Goal: Information Seeking & Learning: Learn about a topic

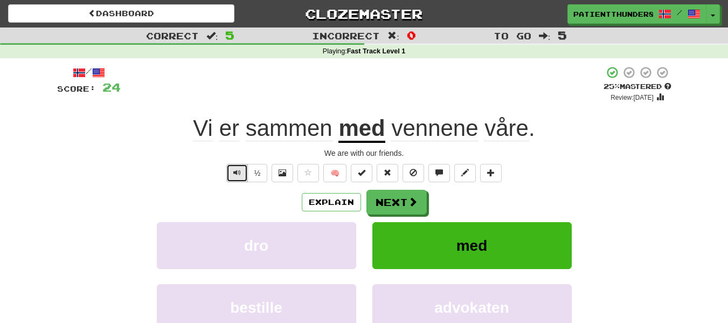
click at [234, 175] on span "Text-to-speech controls" at bounding box center [237, 173] width 8 height 8
click at [239, 171] on span "Text-to-speech controls" at bounding box center [237, 173] width 8 height 8
click at [318, 203] on button "Explain" at bounding box center [331, 202] width 59 height 18
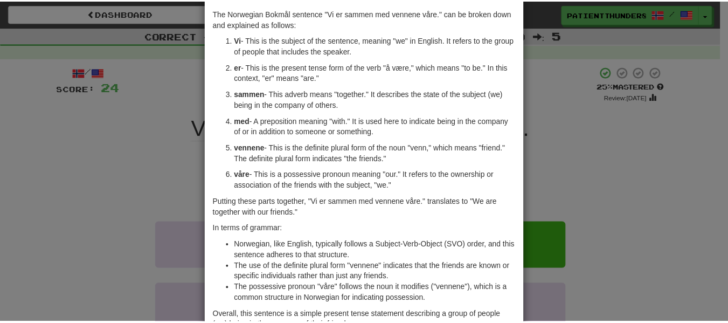
scroll to position [118, 0]
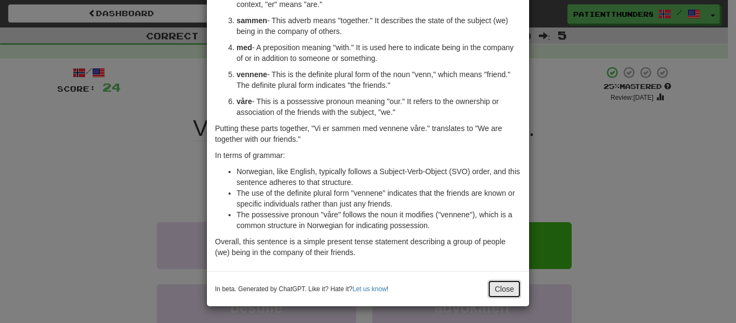
click at [489, 294] on button "Close" at bounding box center [504, 289] width 33 height 18
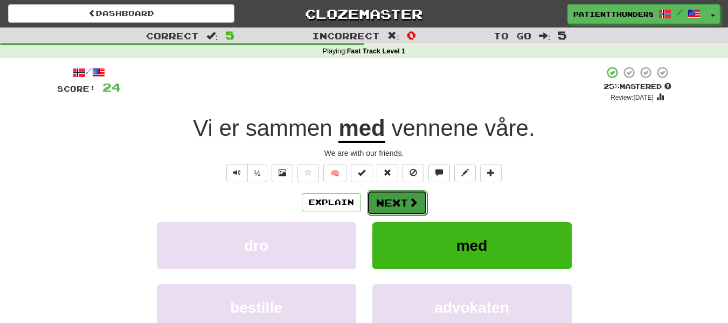
click at [405, 199] on button "Next" at bounding box center [397, 202] width 60 height 25
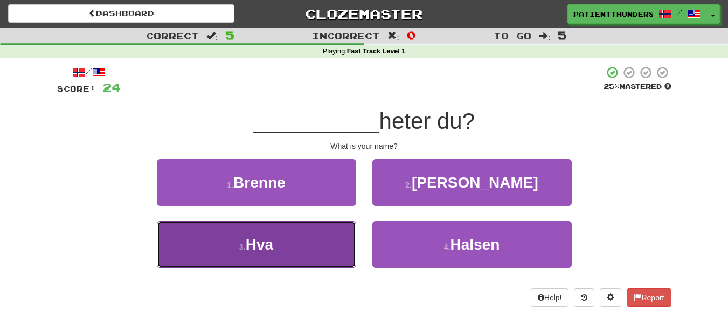
click at [290, 254] on button "3 . Hva" at bounding box center [256, 244] width 199 height 47
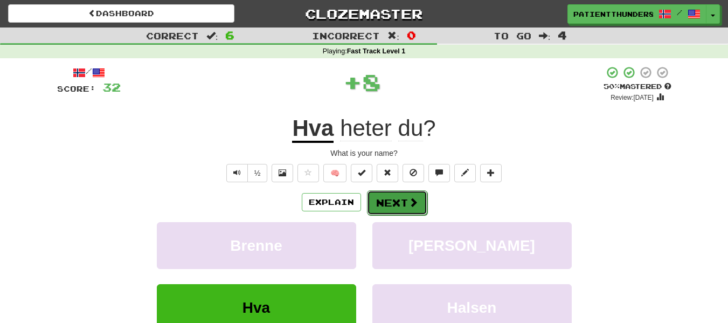
click at [402, 204] on button "Next" at bounding box center [397, 202] width 60 height 25
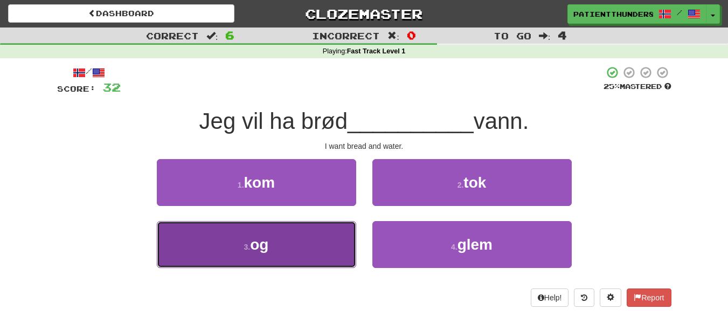
click at [274, 255] on button "3 . og" at bounding box center [256, 244] width 199 height 47
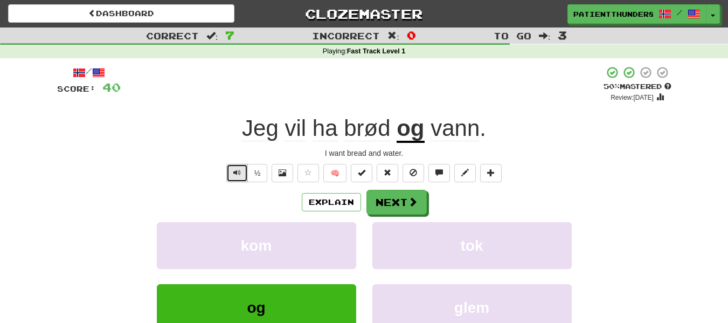
click at [235, 171] on span "Text-to-speech controls" at bounding box center [237, 173] width 8 height 8
click at [398, 204] on button "Next" at bounding box center [397, 202] width 60 height 25
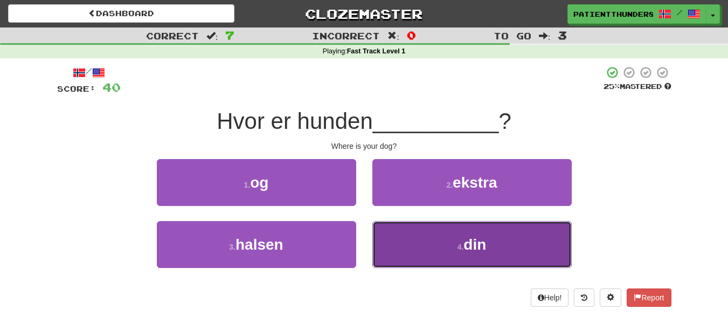
click at [457, 240] on button "4 . din" at bounding box center [471, 244] width 199 height 47
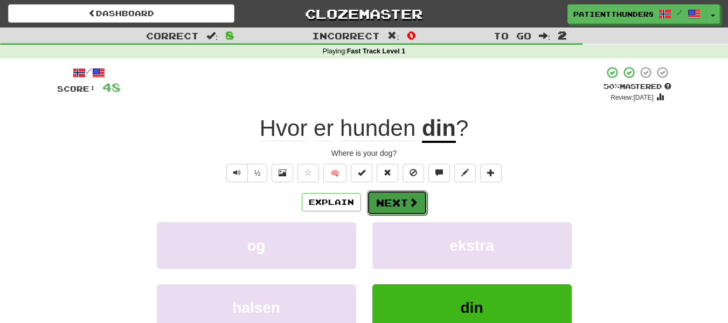
click at [398, 200] on button "Next" at bounding box center [397, 202] width 60 height 25
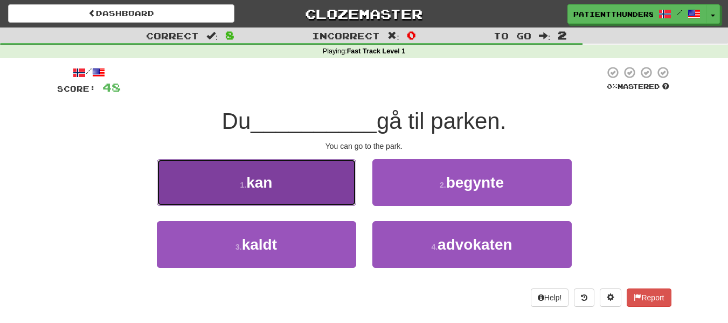
click at [272, 179] on span "kan" at bounding box center [259, 182] width 26 height 17
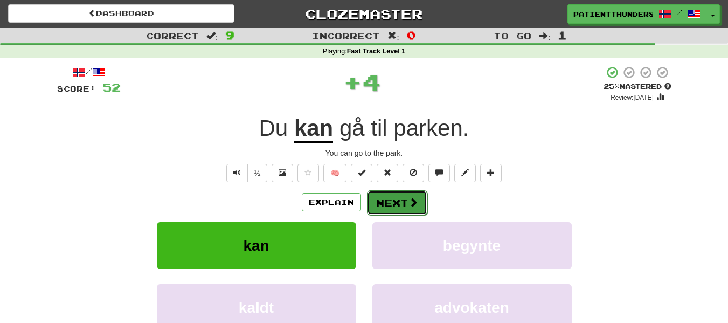
click at [390, 197] on button "Next" at bounding box center [397, 202] width 60 height 25
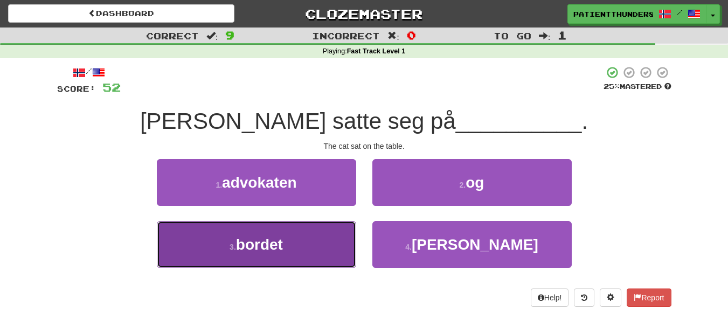
click at [288, 246] on button "3 . bordet" at bounding box center [256, 244] width 199 height 47
